Goal: Task Accomplishment & Management: Use online tool/utility

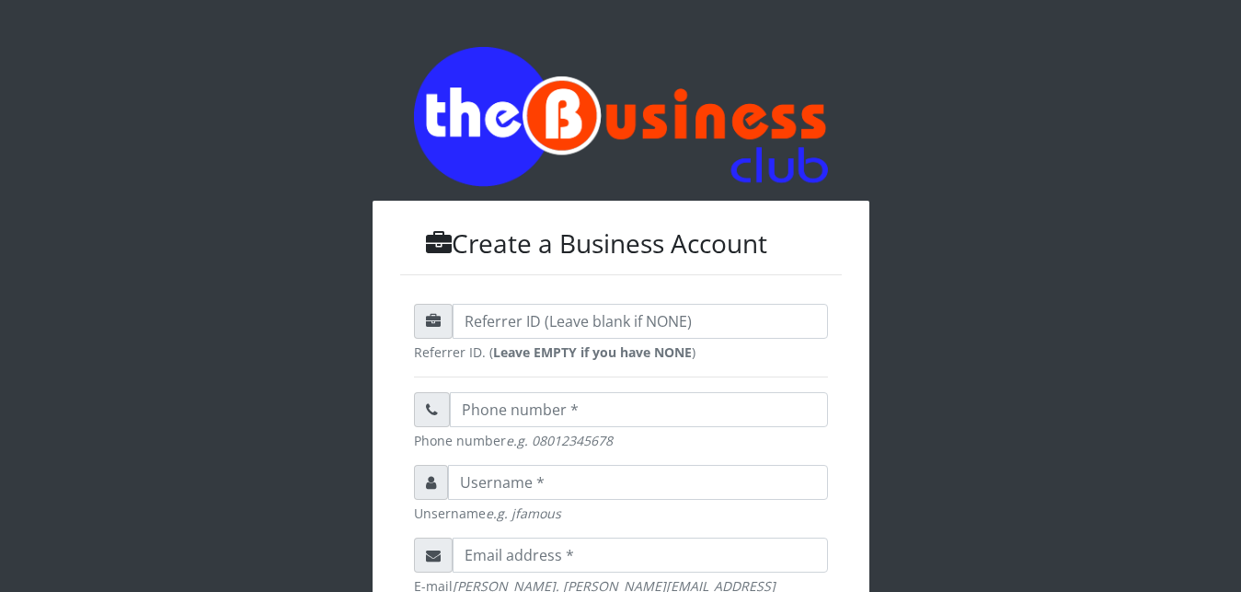
scroll to position [588, 0]
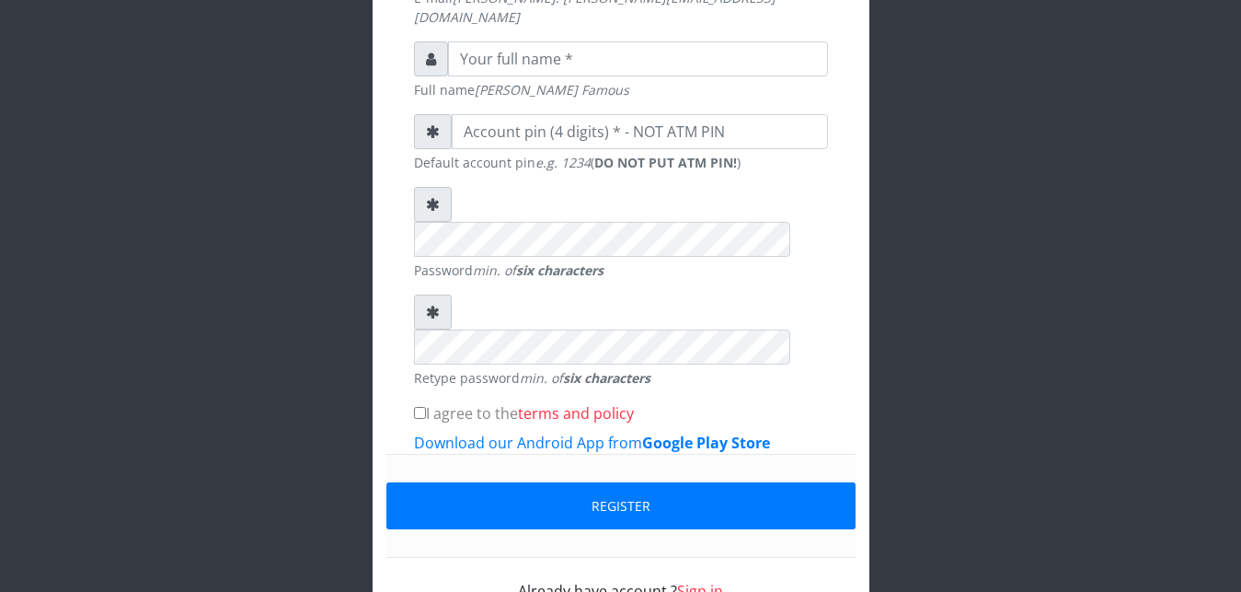
click at [693, 581] on link "Sign in" at bounding box center [700, 591] width 46 height 20
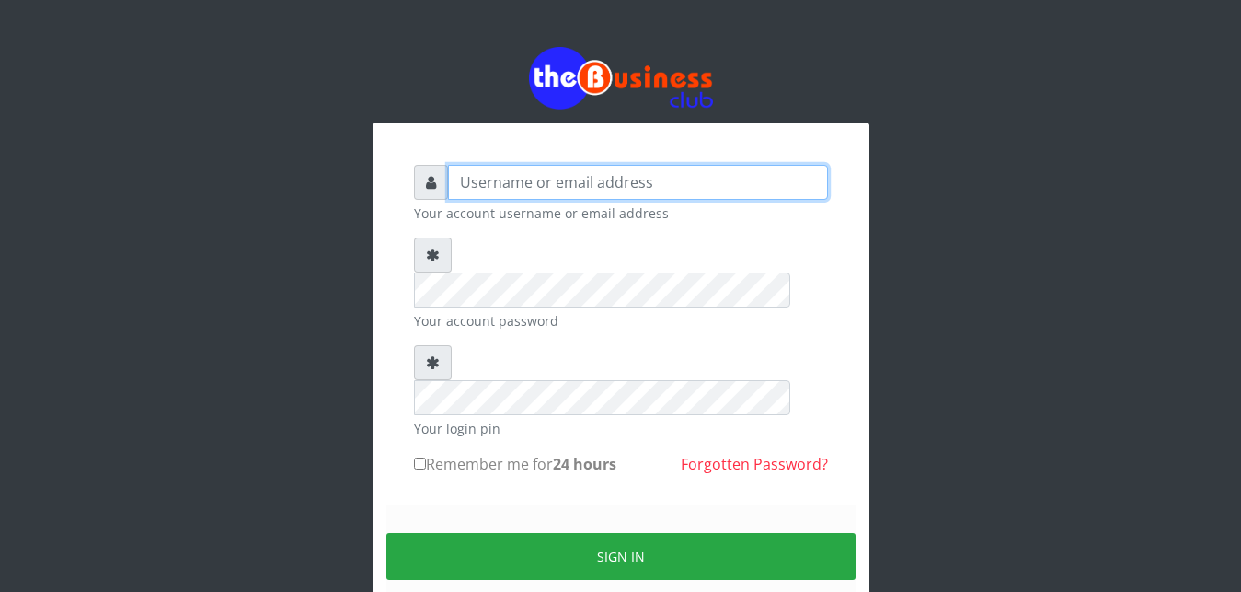
click at [564, 183] on input "text" at bounding box center [638, 182] width 380 height 35
type input "J"
type input "ifytex"
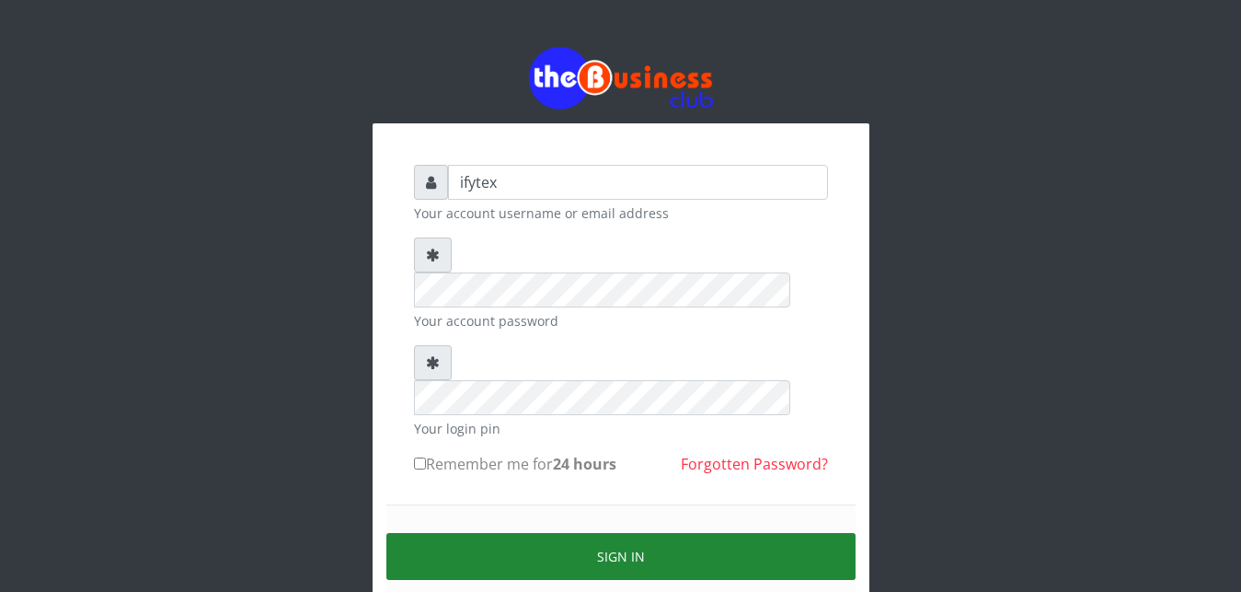
click at [555, 533] on button "Sign in" at bounding box center [620, 556] width 469 height 47
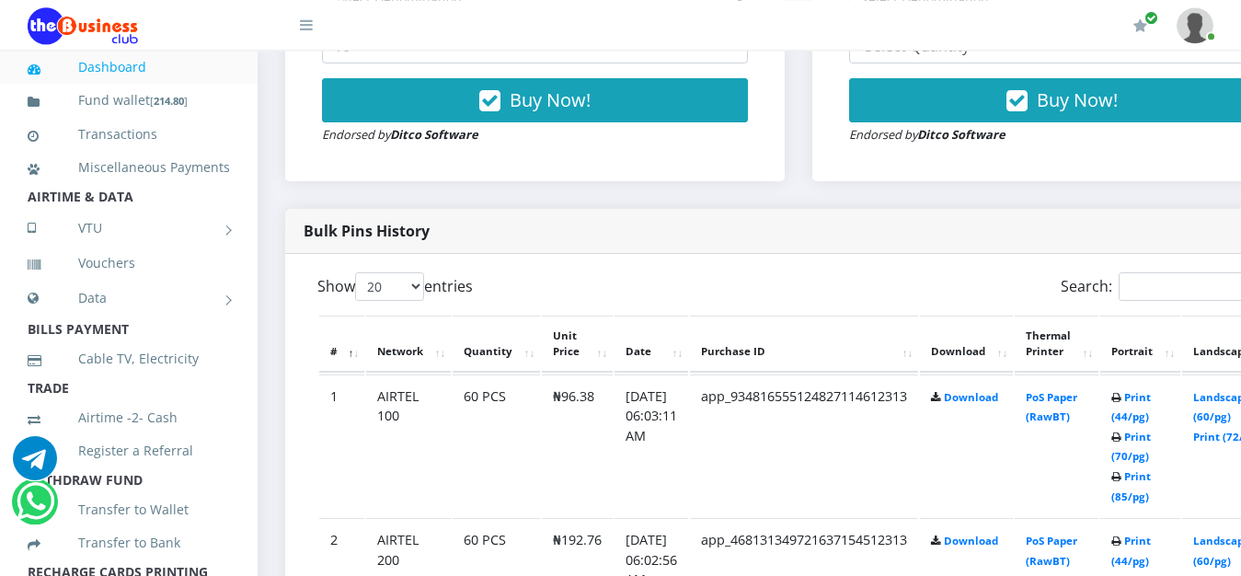
scroll to position [798, 0]
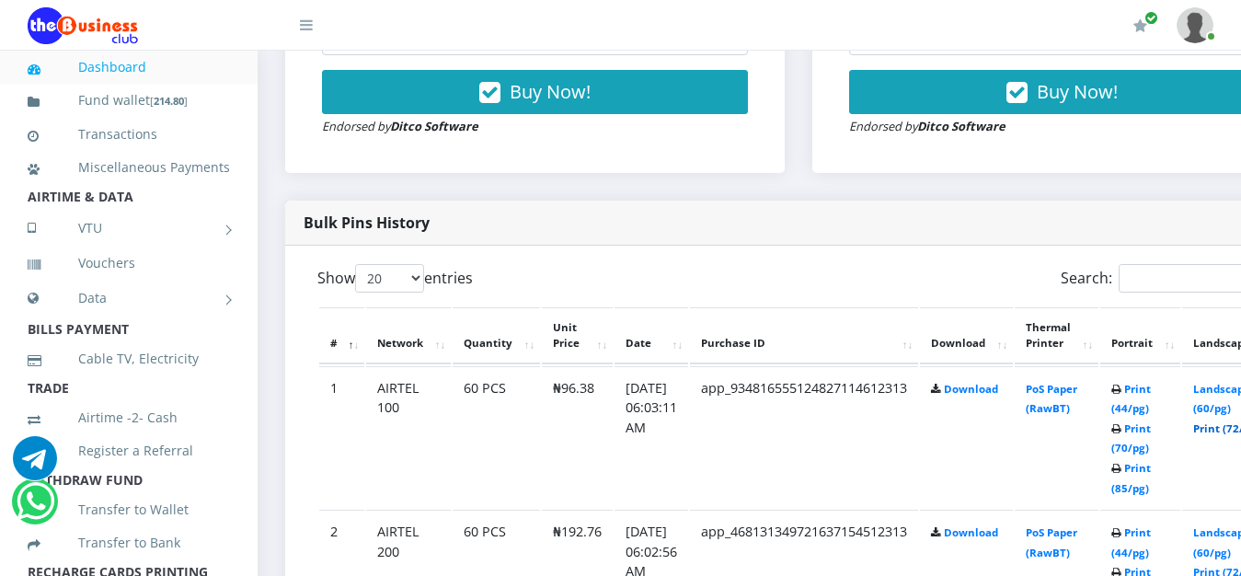
click at [1225, 421] on link "Print (72/pg)" at bounding box center [1226, 428] width 67 height 14
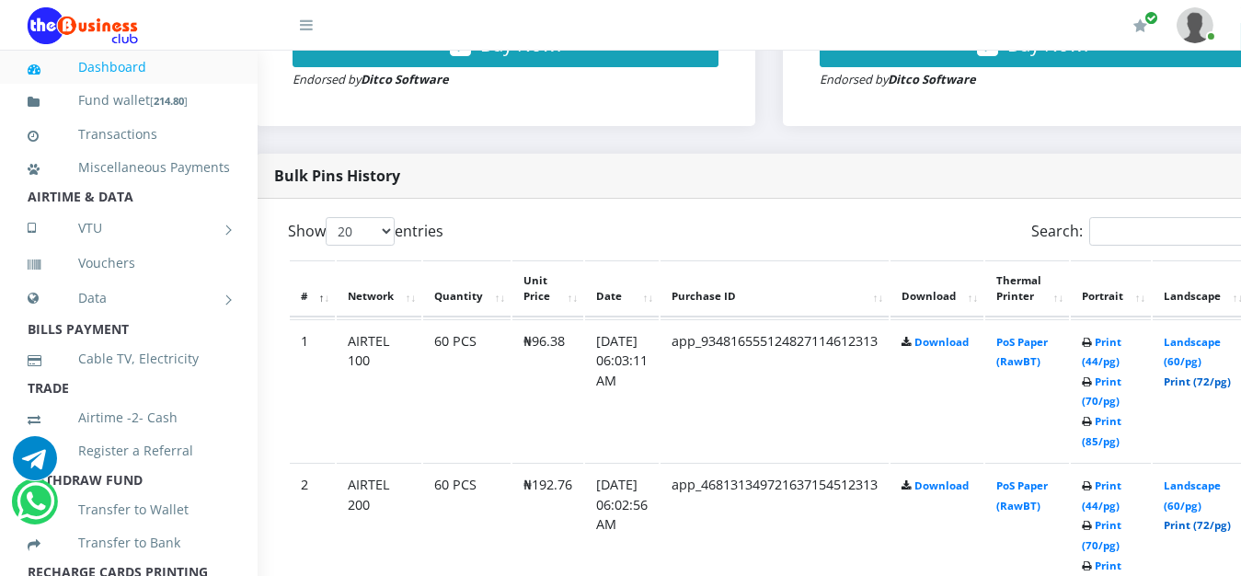
scroll to position [845, 59]
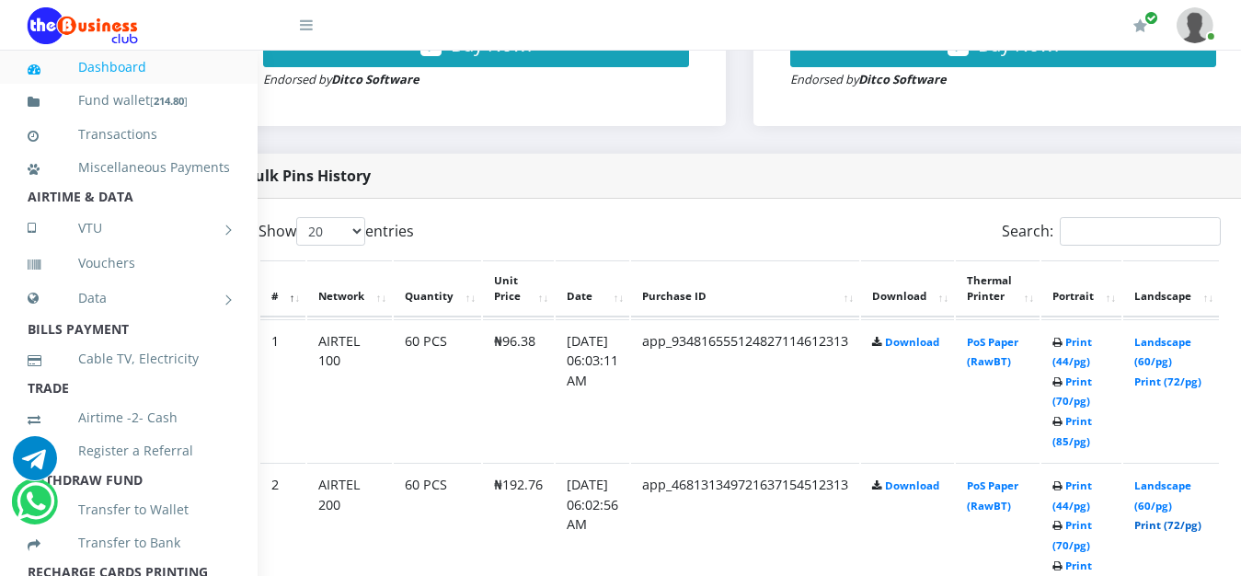
click at [1193, 518] on link "Print (72/pg)" at bounding box center [1168, 525] width 67 height 14
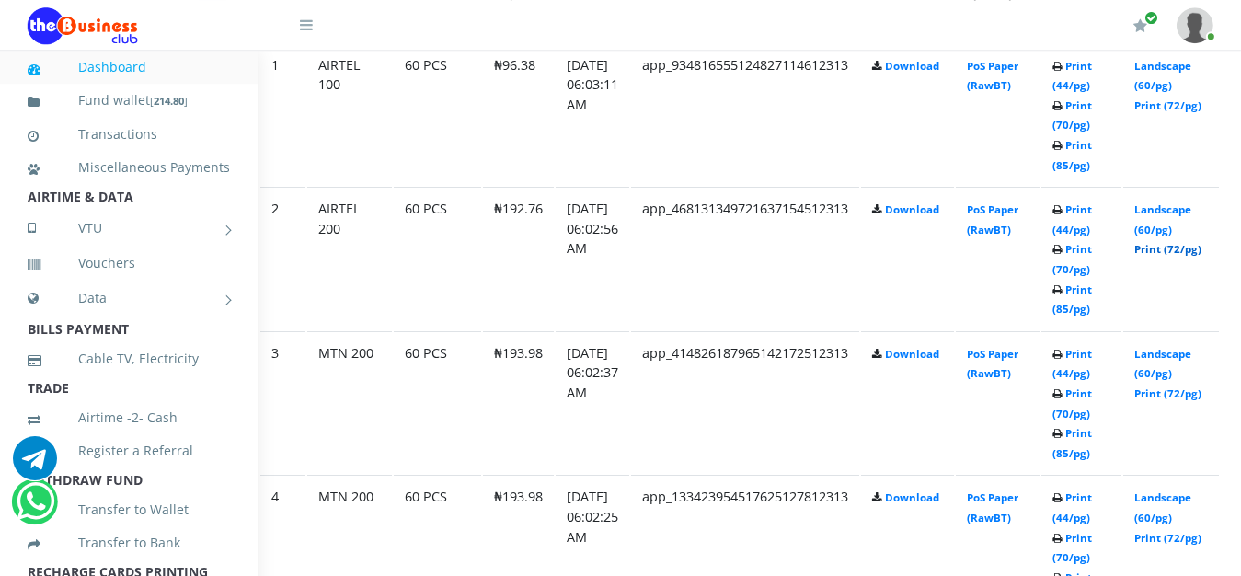
scroll to position [1173, 59]
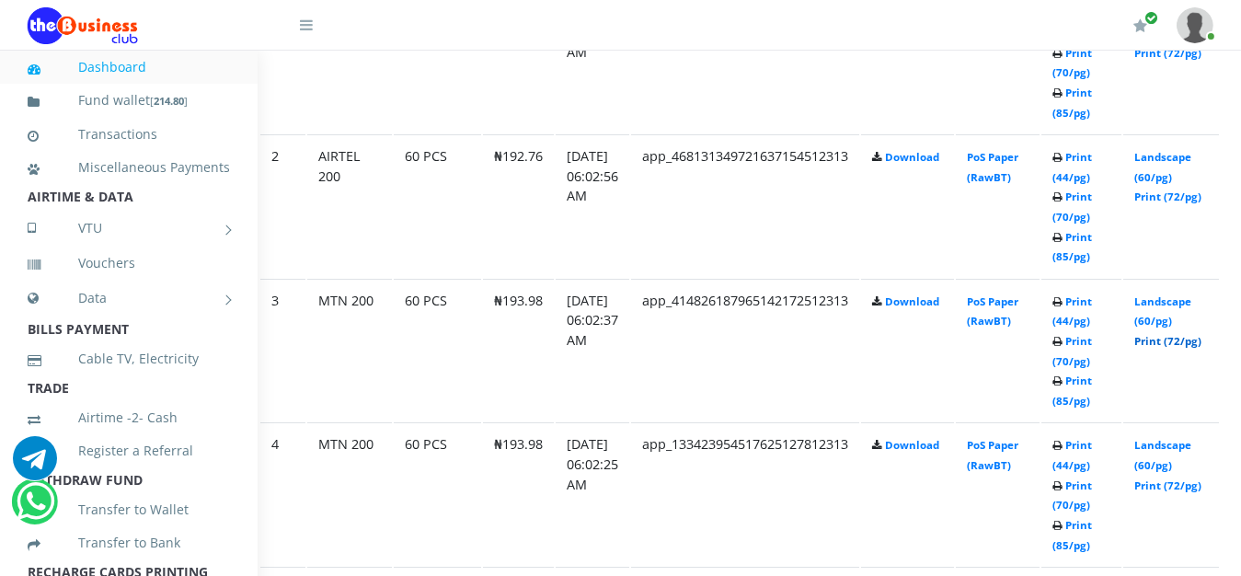
click at [1175, 334] on link "Print (72/pg)" at bounding box center [1168, 341] width 67 height 14
click at [1170, 478] on link "Print (72/pg)" at bounding box center [1168, 485] width 67 height 14
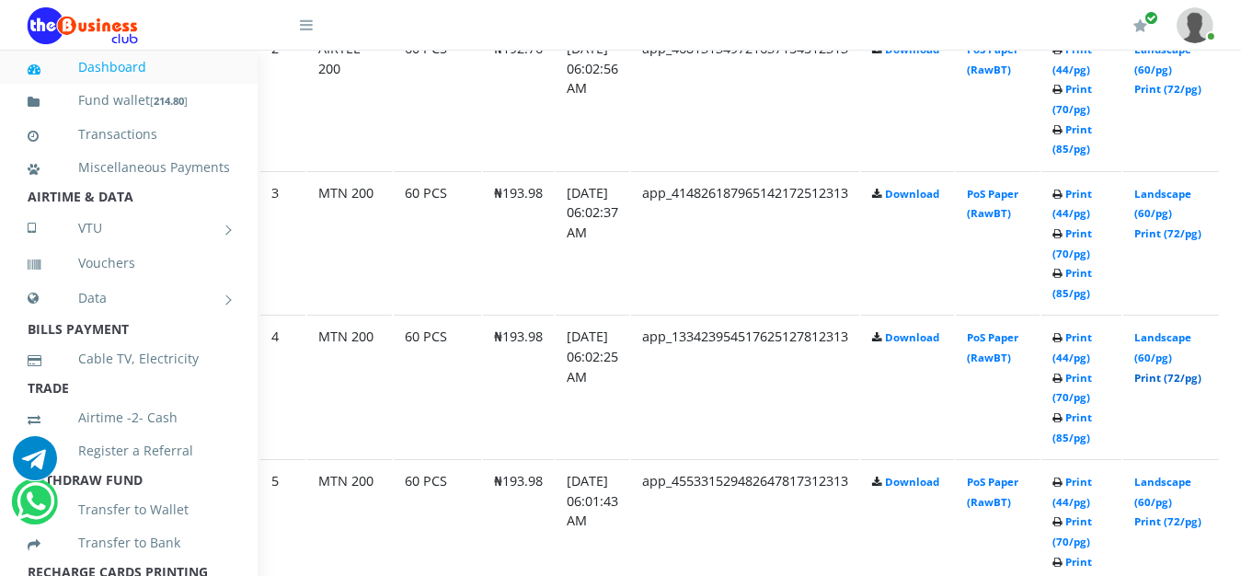
scroll to position [1314, 59]
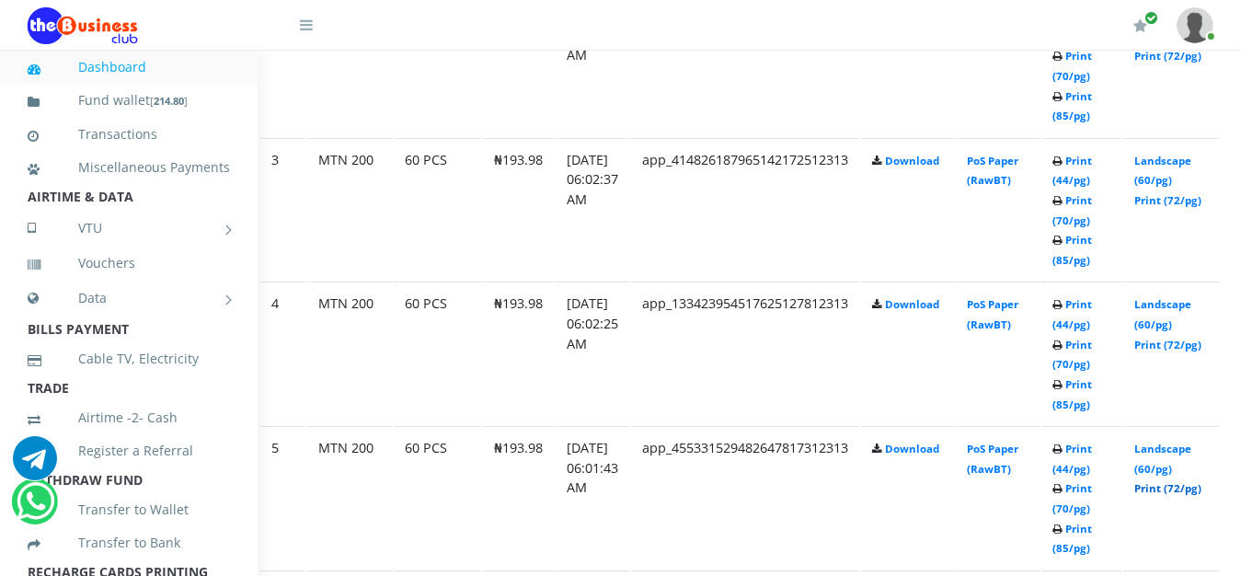
click at [1167, 481] on link "Print (72/pg)" at bounding box center [1168, 488] width 67 height 14
